Goal: Transaction & Acquisition: Subscribe to service/newsletter

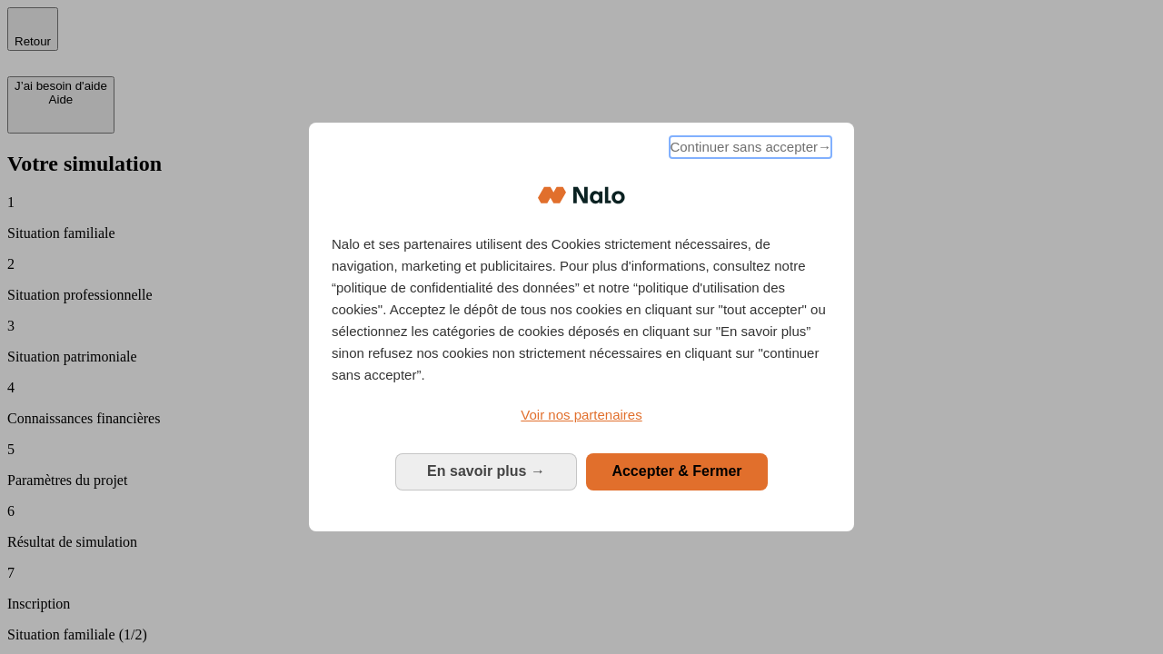
click at [748, 150] on span "Continuer sans accepter →" at bounding box center [750, 147] width 162 height 22
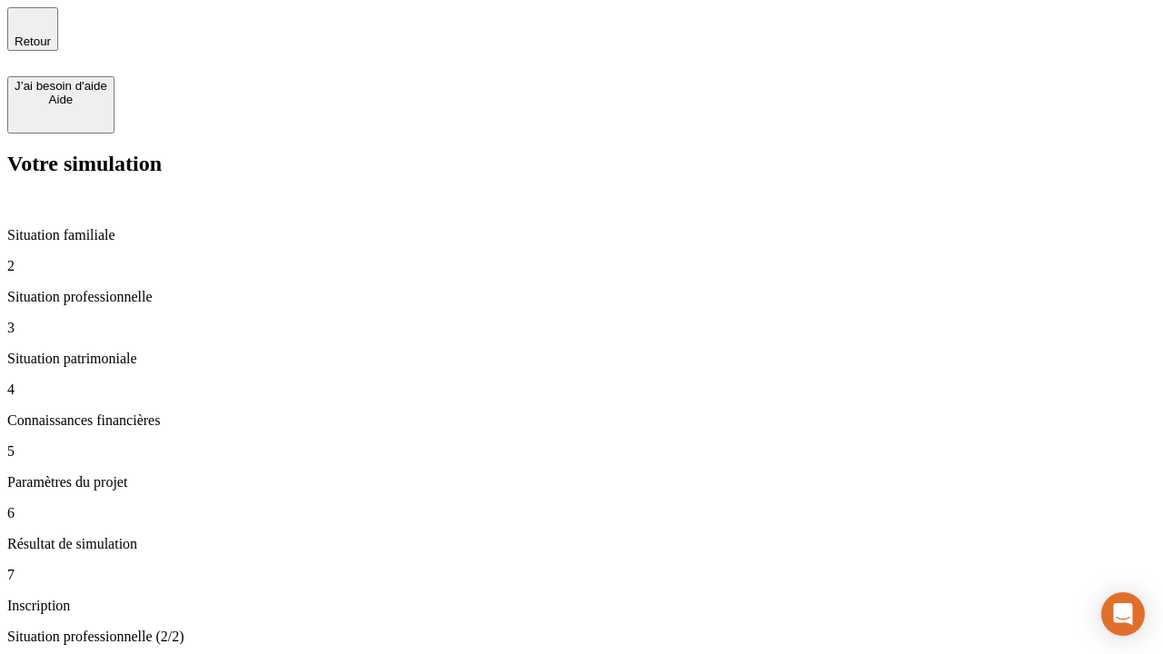
type input "30 000"
type input "40 000"
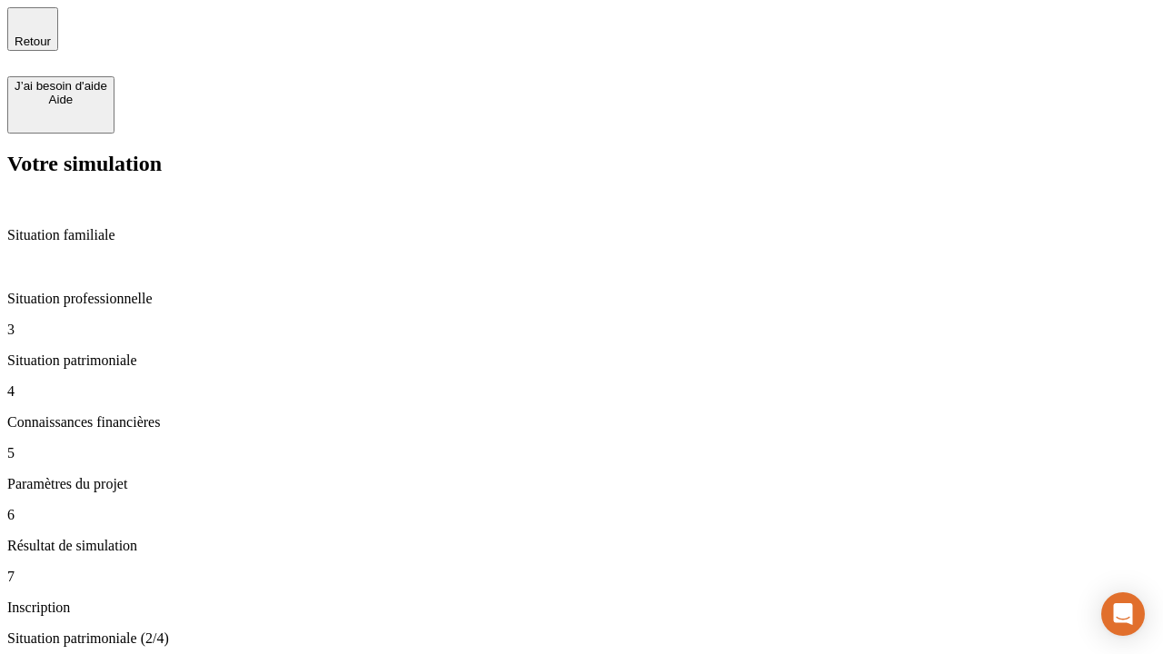
type input "1 100"
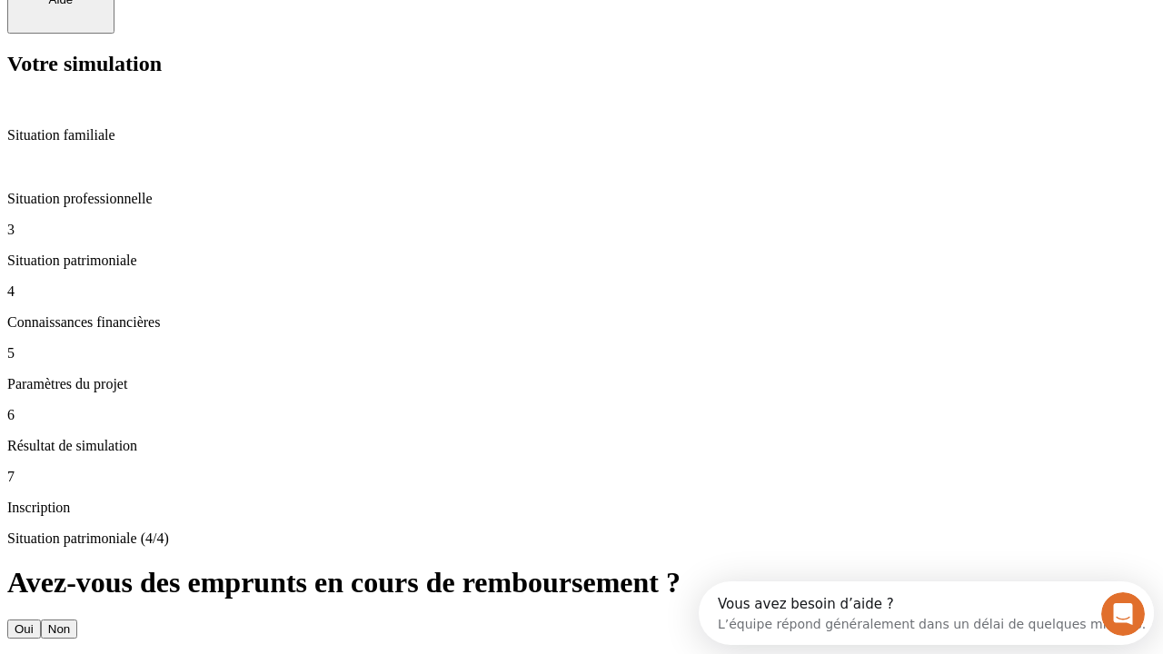
type input "20"
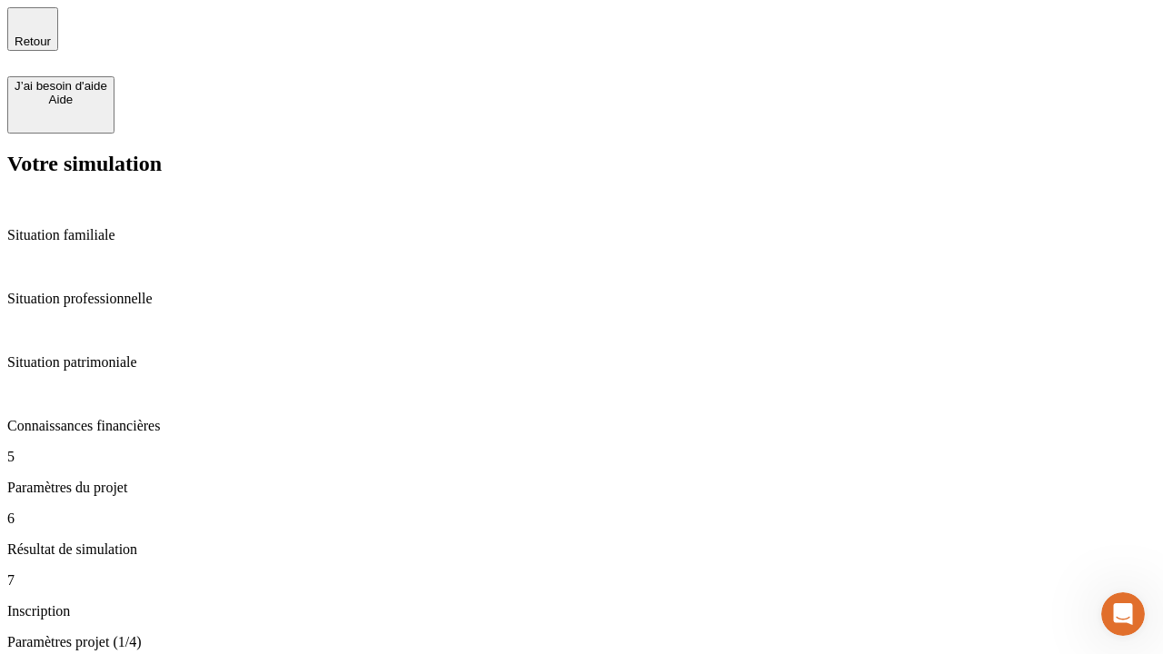
scroll to position [619, 0]
type input "40"
type input "50 000"
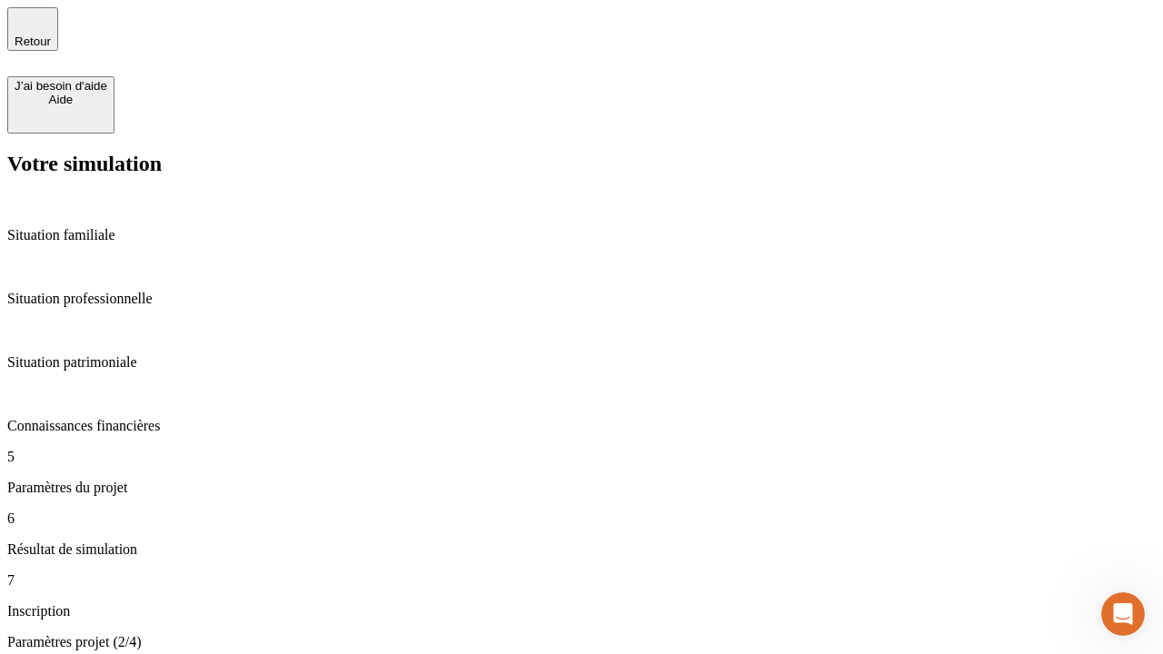
type input "640"
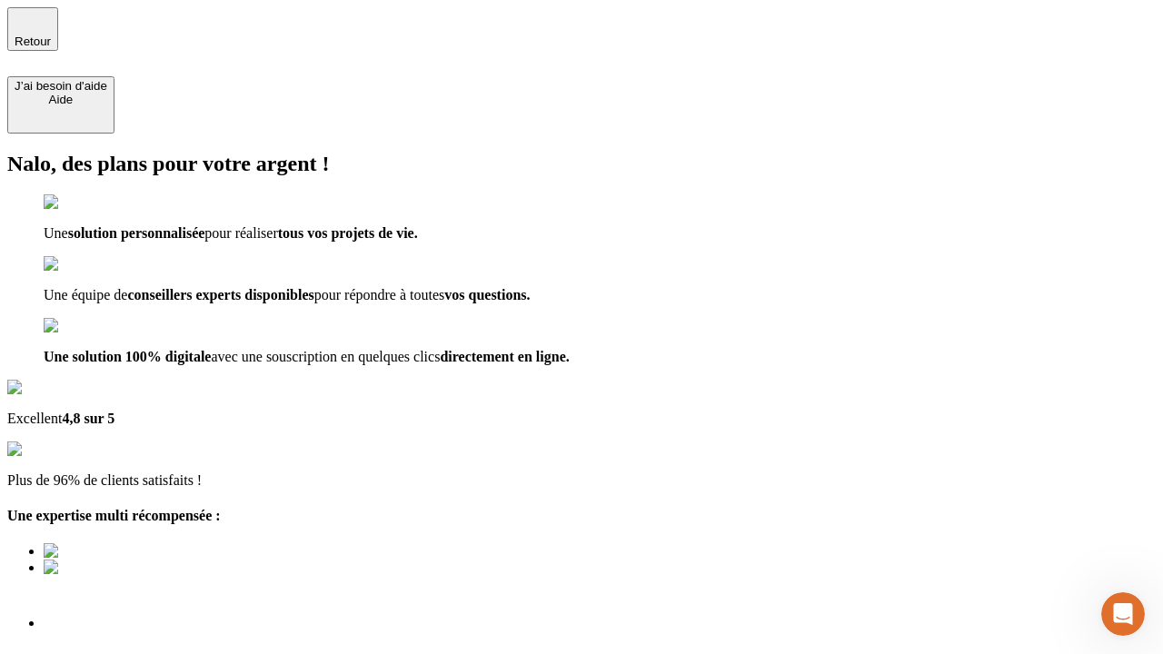
type input "[EMAIL_ADDRESS][DOMAIN_NAME]"
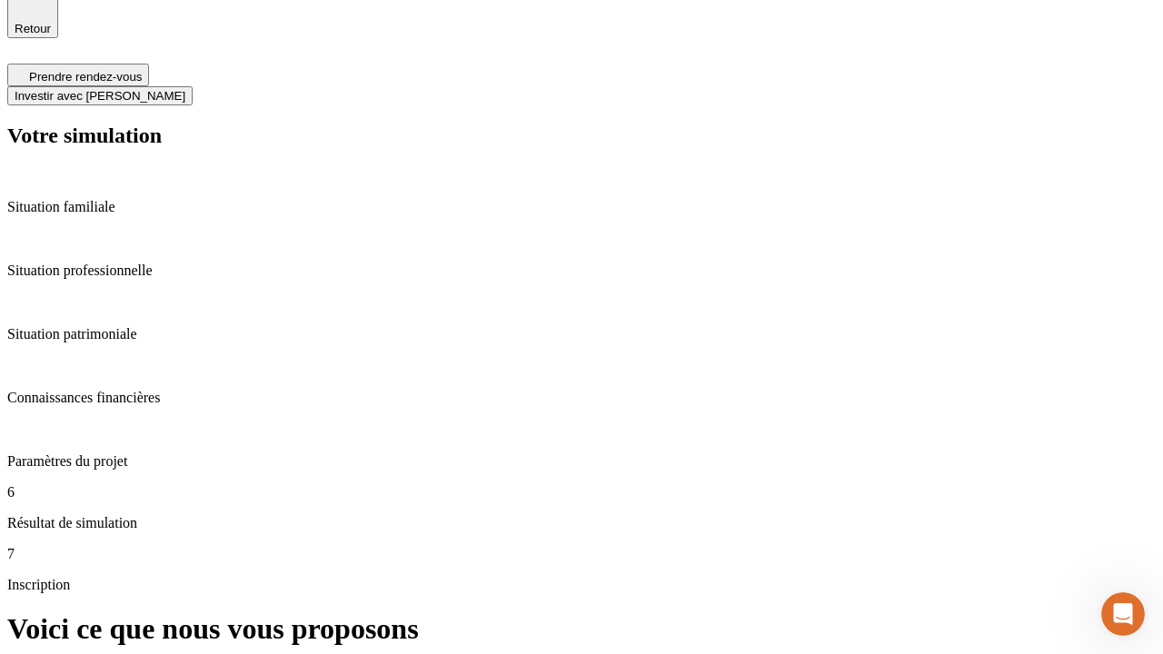
click at [185, 89] on span "Investir avec [PERSON_NAME]" at bounding box center [100, 96] width 171 height 14
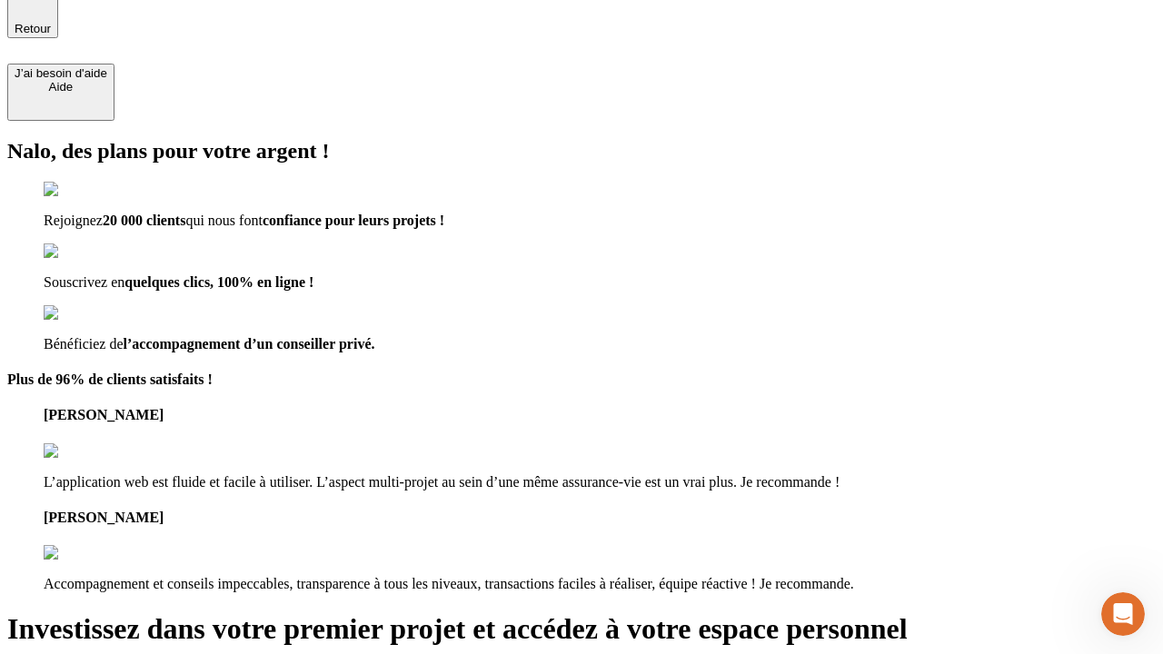
scroll to position [11, 0]
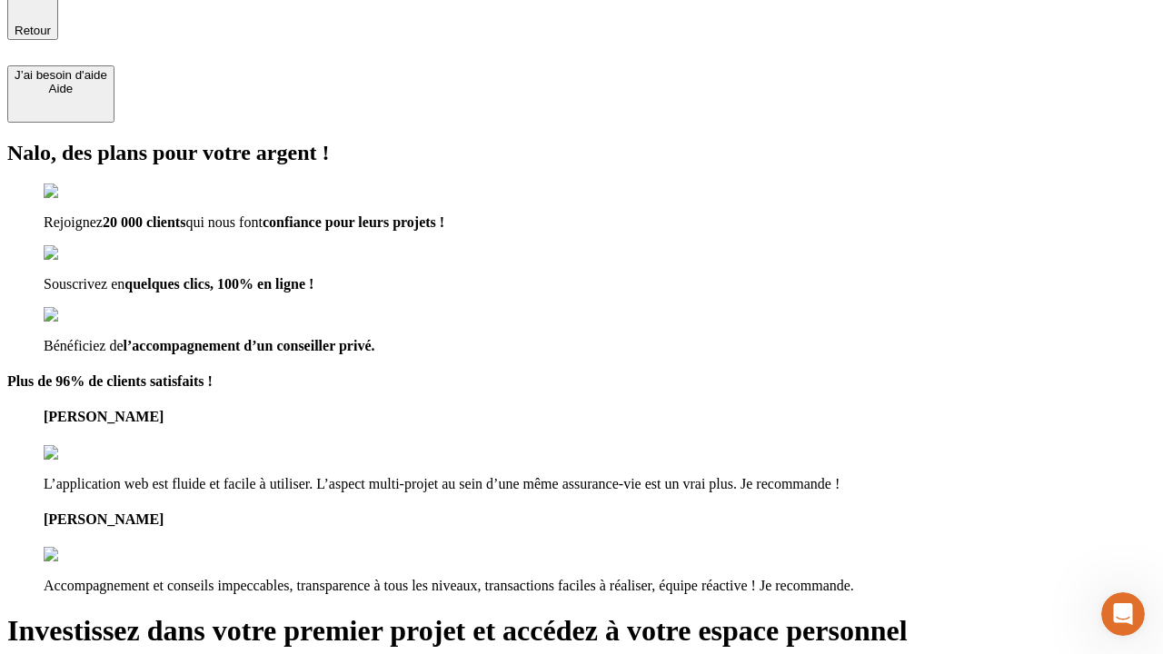
type input "abc"
